Goal: Find specific page/section: Find specific page/section

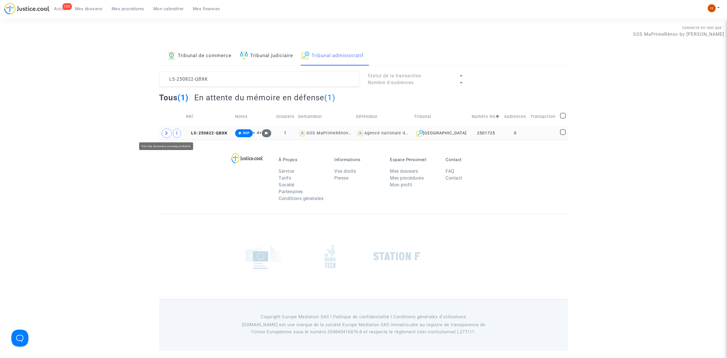
type textarea "LS-250822-QBXK"
click at [166, 135] on icon at bounding box center [166, 133] width 3 height 4
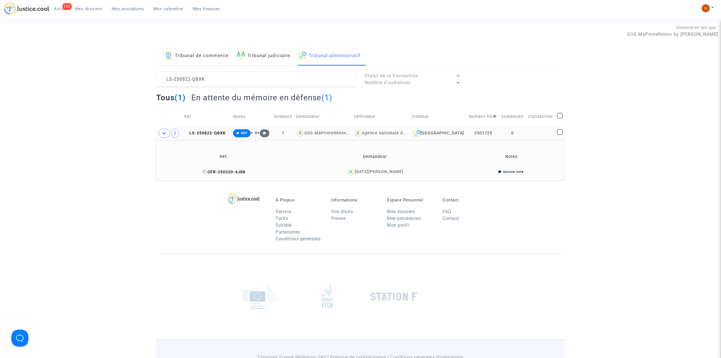
click at [228, 171] on span "CFR-250320-4J8K" at bounding box center [223, 171] width 43 height 5
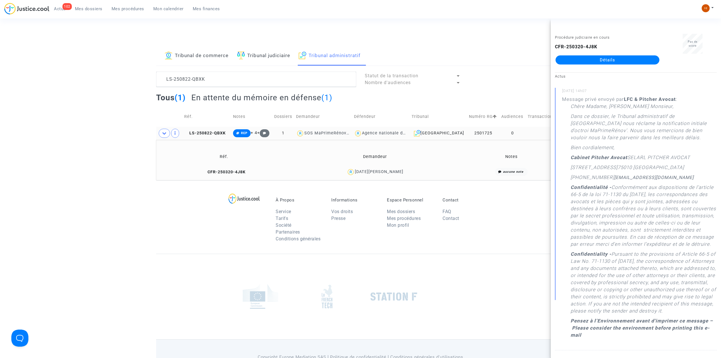
click at [220, 128] on td "LS-250822-QBXK" at bounding box center [206, 133] width 49 height 13
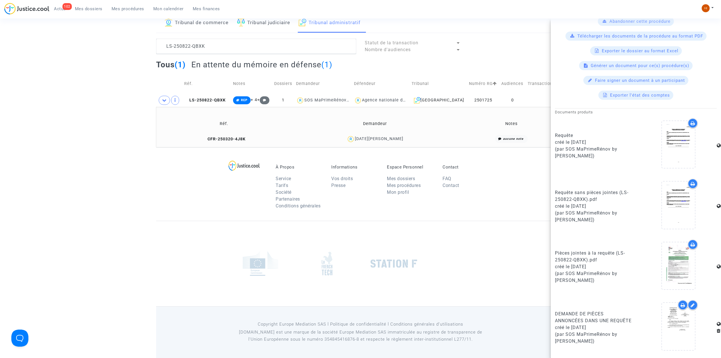
scroll to position [34, 0]
click at [669, 323] on icon at bounding box center [678, 326] width 18 height 18
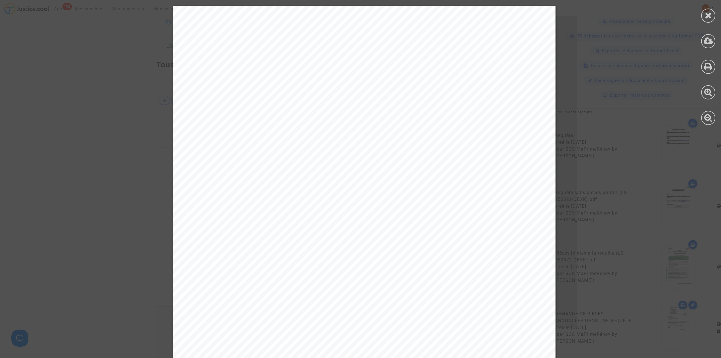
scroll to position [0, 0]
click at [706, 14] on icon at bounding box center [708, 15] width 7 height 9
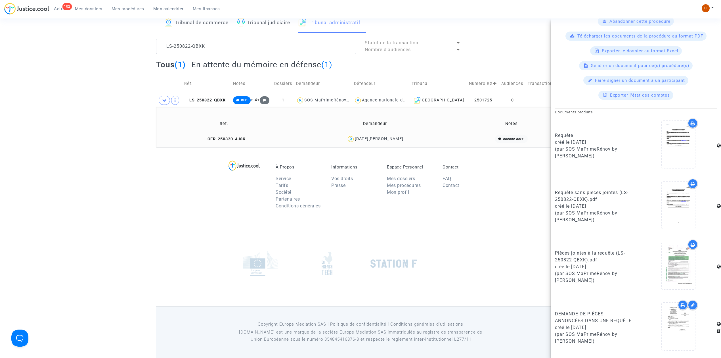
click at [247, 133] on td "CFR-250320-4J8K" at bounding box center [224, 139] width 132 height 12
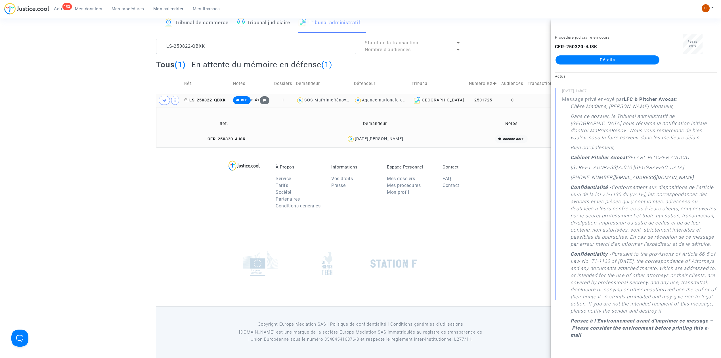
click at [188, 99] on icon at bounding box center [186, 100] width 4 height 4
click at [118, 54] on div "Tribunal de commerce Tribunal judiciaire Tribunal administratif LS-250822-QBXK …" at bounding box center [360, 80] width 721 height 134
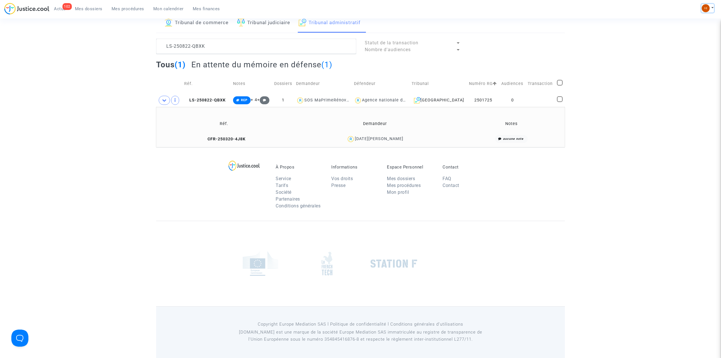
click at [706, 4] on img at bounding box center [706, 8] width 8 height 8
click at [687, 32] on link "Changer de compte" at bounding box center [684, 29] width 57 height 9
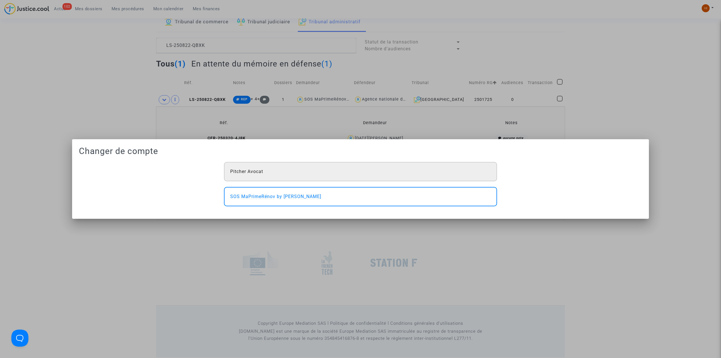
click at [305, 175] on div "Pitcher Avocat" at bounding box center [360, 171] width 273 height 19
